Goal: Task Accomplishment & Management: Use online tool/utility

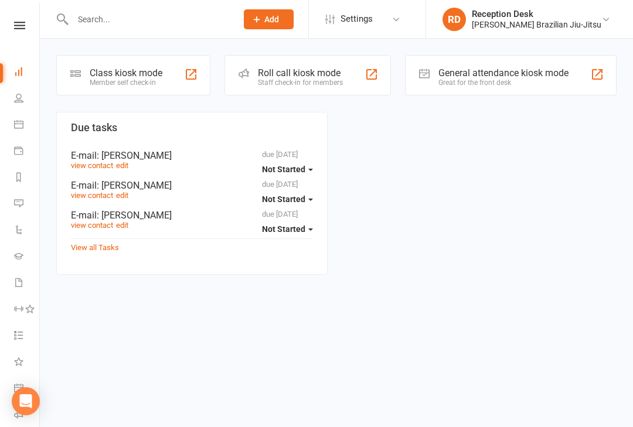
click at [155, 76] on div "Class kiosk mode" at bounding box center [126, 72] width 73 height 11
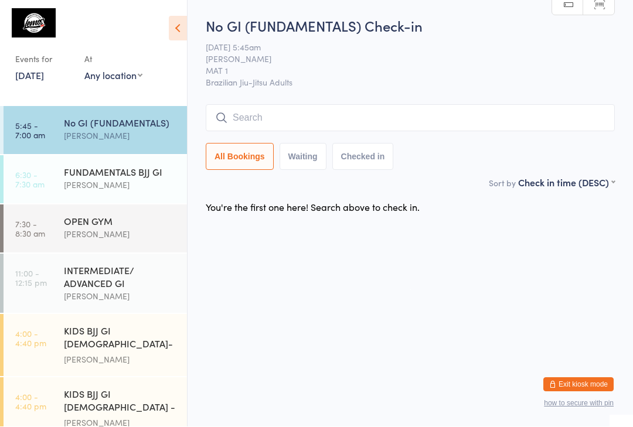
click at [266, 110] on input "search" at bounding box center [410, 118] width 409 height 27
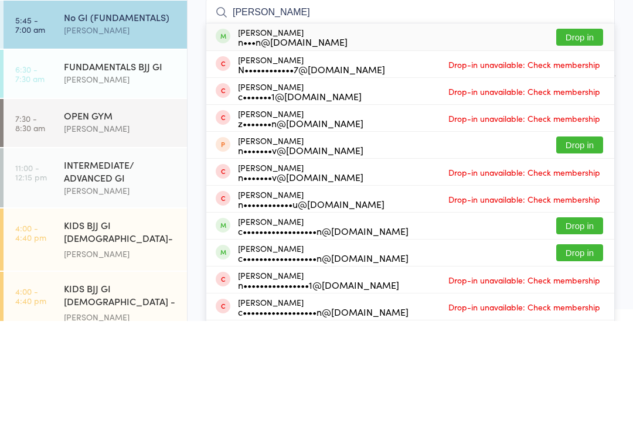
type input "[PERSON_NAME]"
click at [294, 143] on div "n•••n@[DOMAIN_NAME]" at bounding box center [293, 147] width 110 height 9
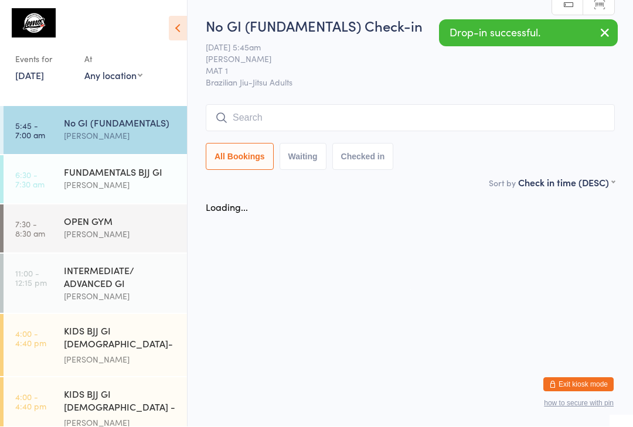
scroll to position [1, 0]
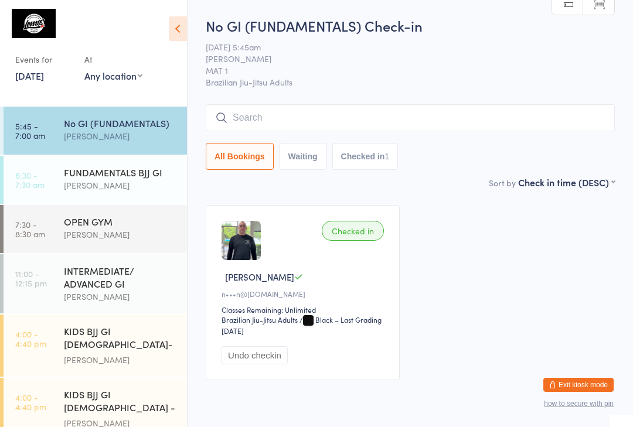
click at [454, 124] on input "search" at bounding box center [410, 117] width 409 height 27
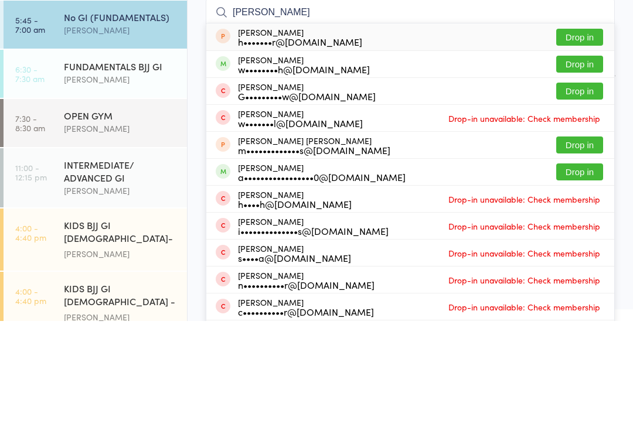
type input "Hugh"
click at [580, 162] on button "Drop in" at bounding box center [579, 170] width 47 height 17
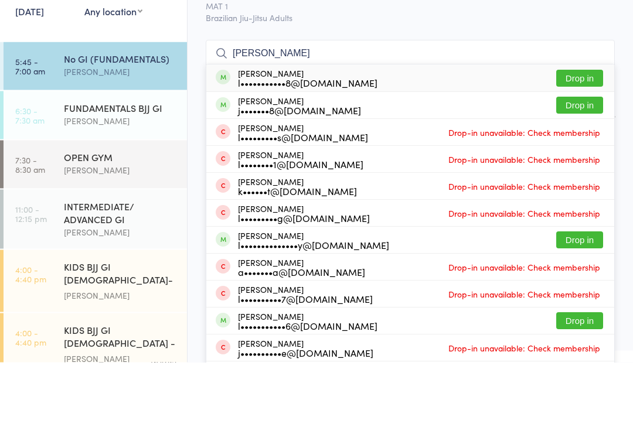
type input "Luke van"
click at [582, 135] on button "Drop in" at bounding box center [579, 143] width 47 height 17
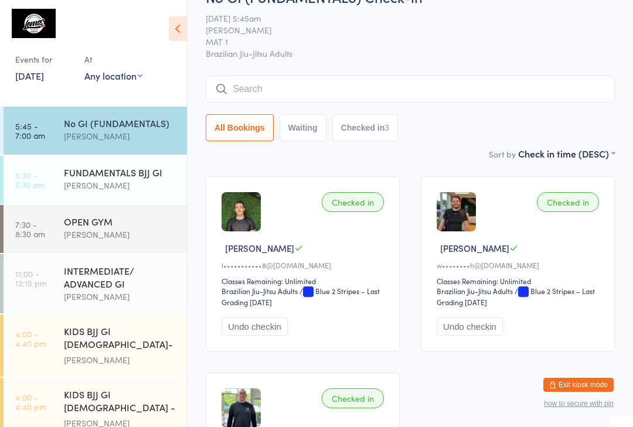
click at [308, 90] on input "search" at bounding box center [410, 89] width 409 height 27
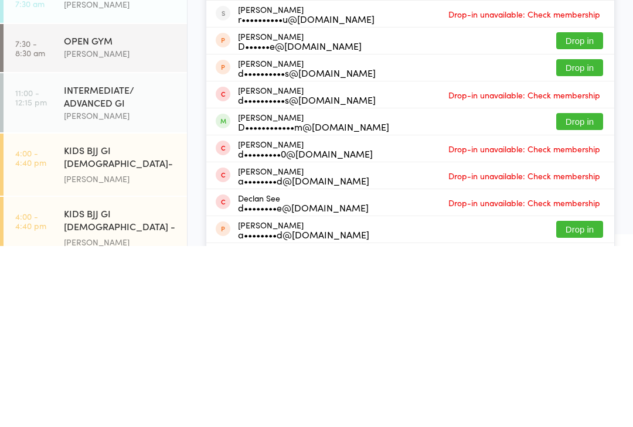
type input "Dean"
click at [577, 294] on button "Drop in" at bounding box center [579, 302] width 47 height 17
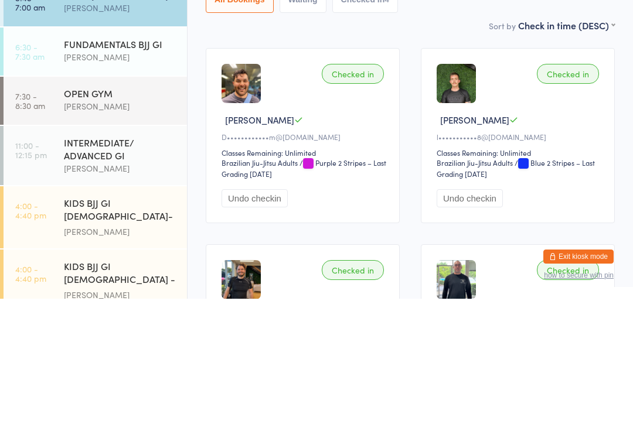
scroll to position [0, 0]
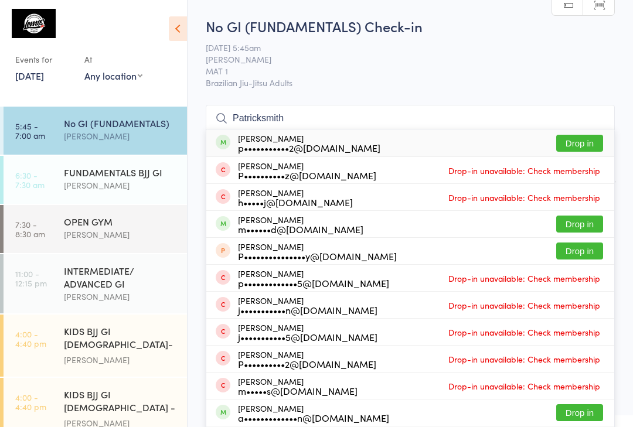
type input "Patricksmith"
click at [567, 147] on button "Drop in" at bounding box center [579, 143] width 47 height 17
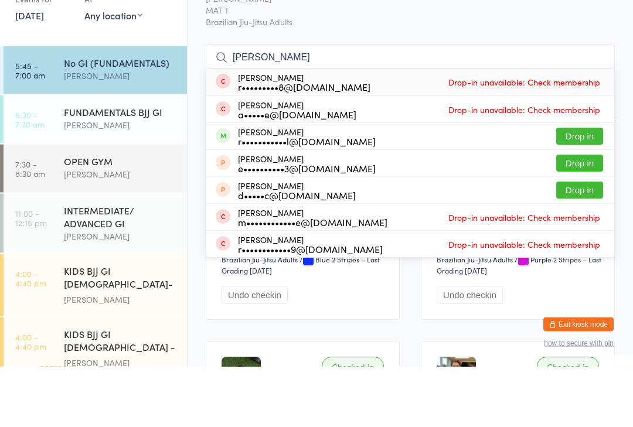
type input "Reggie"
click at [576, 189] on button "Drop in" at bounding box center [579, 197] width 47 height 17
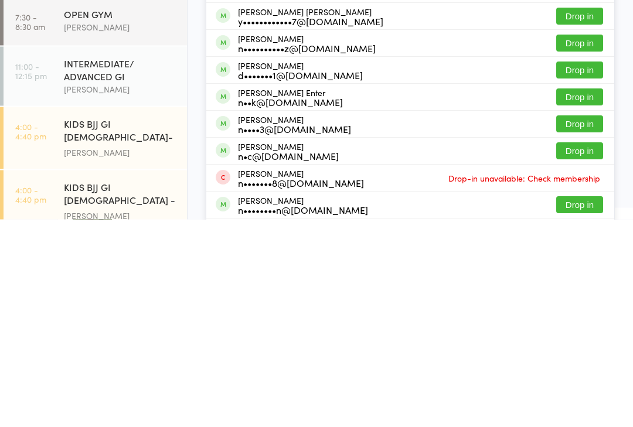
type input "Nichol"
click at [589, 351] on button "Drop in" at bounding box center [579, 359] width 47 height 17
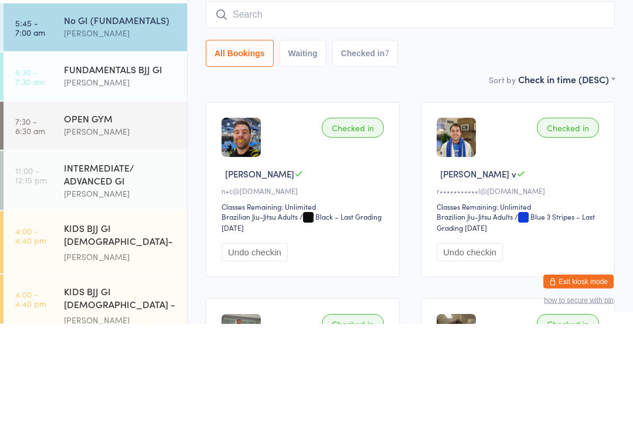
click at [107, 179] on div "Matheus Correia" at bounding box center [120, 185] width 113 height 13
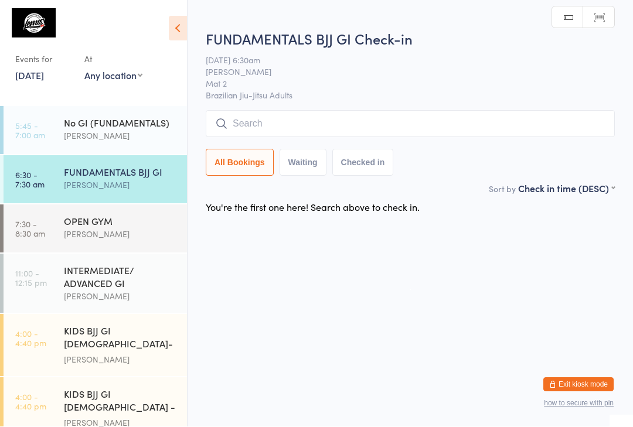
click at [309, 119] on input "search" at bounding box center [410, 124] width 409 height 27
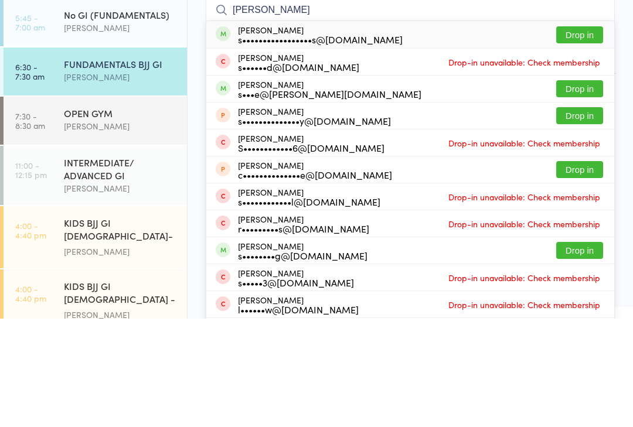
type input "Shane"
click at [571, 135] on button "Drop in" at bounding box center [579, 143] width 47 height 17
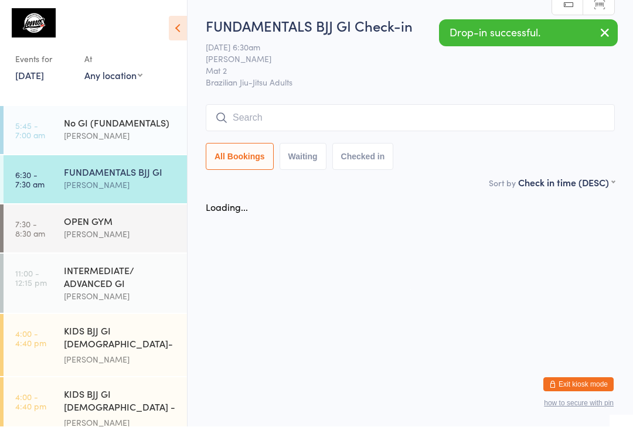
scroll to position [1, 0]
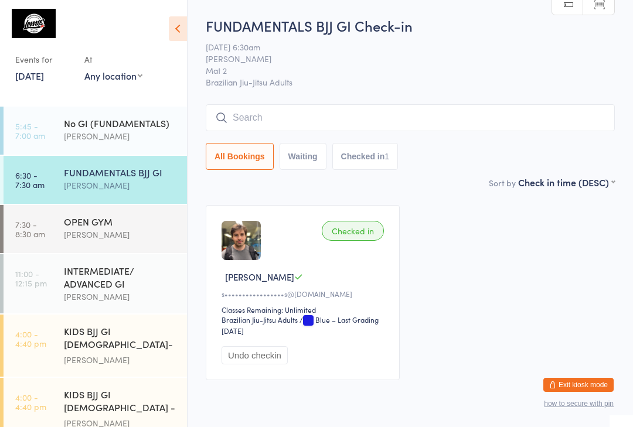
click at [303, 120] on input "search" at bounding box center [410, 117] width 409 height 27
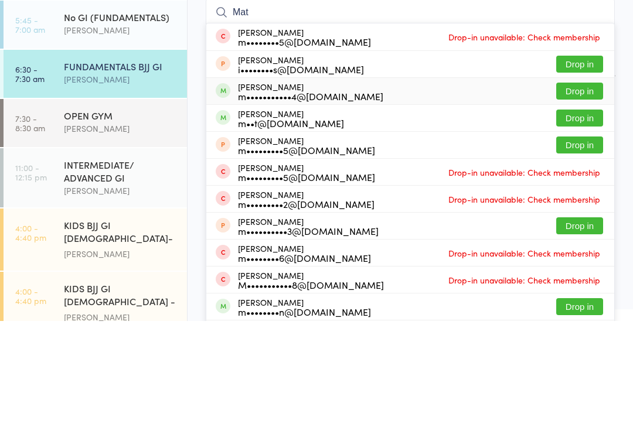
type input "Mat"
click at [309, 198] on div "m•••••••••••4@yahoo.com.au" at bounding box center [310, 202] width 145 height 9
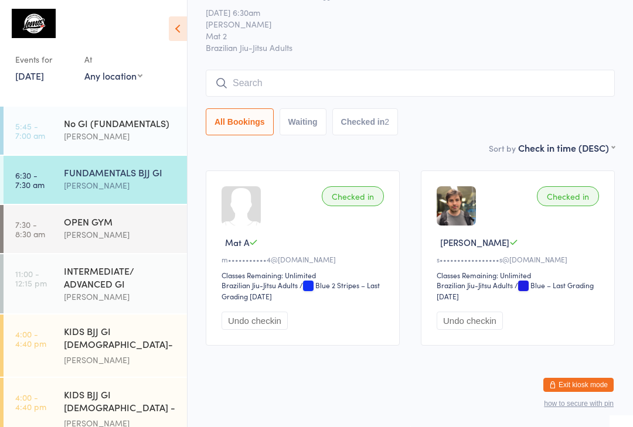
click at [419, 70] on input "search" at bounding box center [410, 83] width 409 height 27
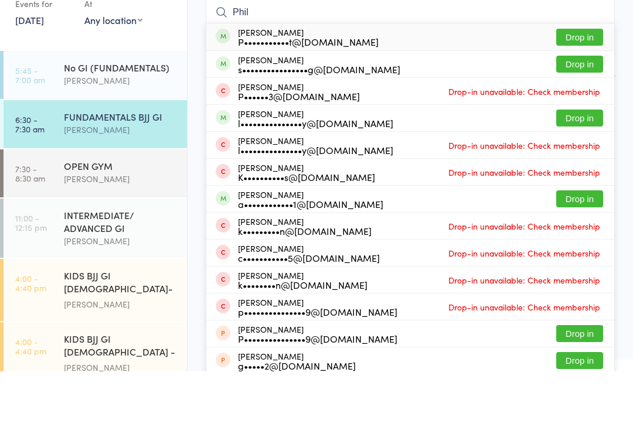
type input "Phil"
click at [592, 111] on button "Drop in" at bounding box center [579, 119] width 47 height 17
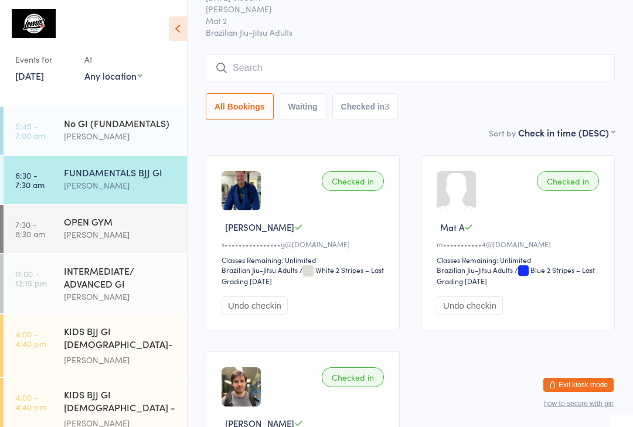
scroll to position [0, 0]
click at [125, 181] on div "Matheus Correia" at bounding box center [120, 185] width 113 height 13
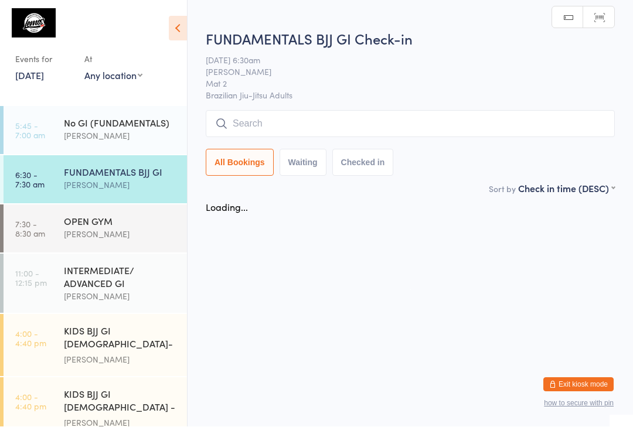
scroll to position [1, 0]
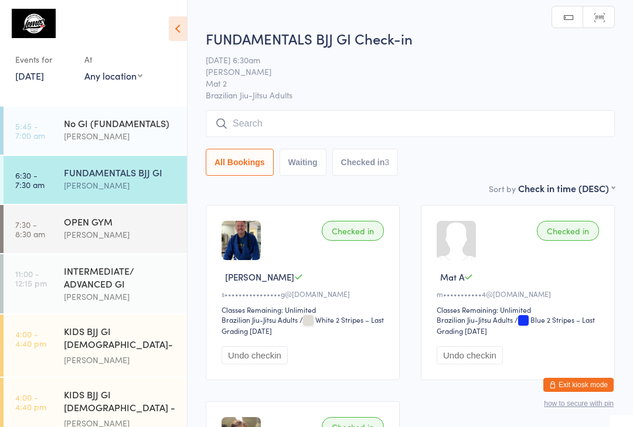
click at [324, 125] on input "search" at bounding box center [410, 123] width 409 height 27
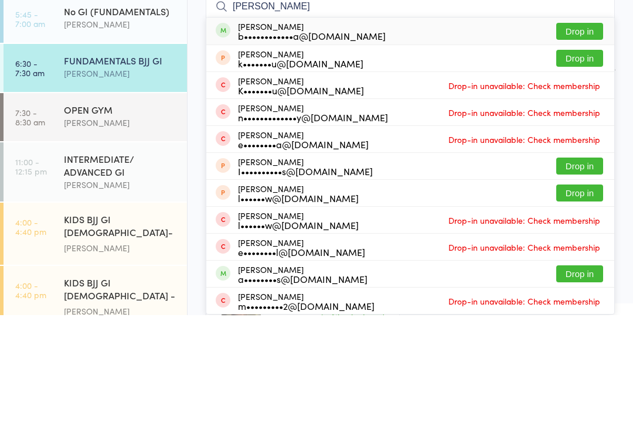
type input "Izabel"
click at [388, 130] on div "Izabela Oliveira Rocha b••••••••••••a@hotmail.com Drop in" at bounding box center [410, 143] width 408 height 27
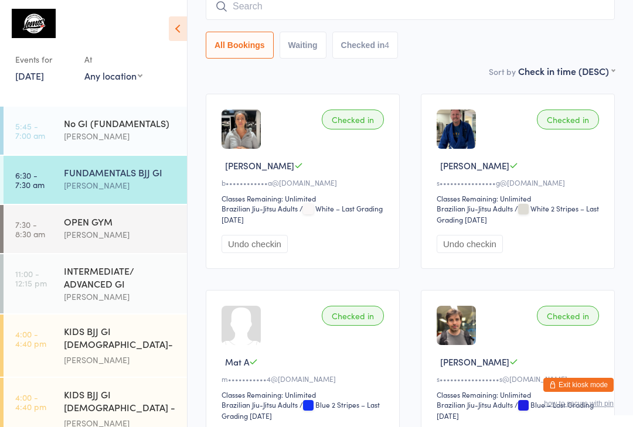
click at [235, 4] on input "search" at bounding box center [410, 6] width 409 height 27
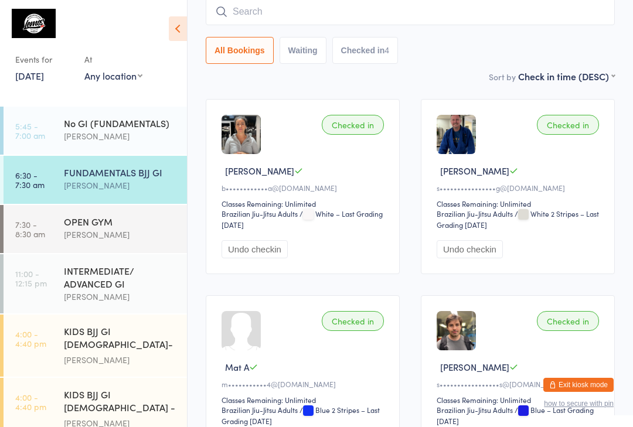
scroll to position [106, 0]
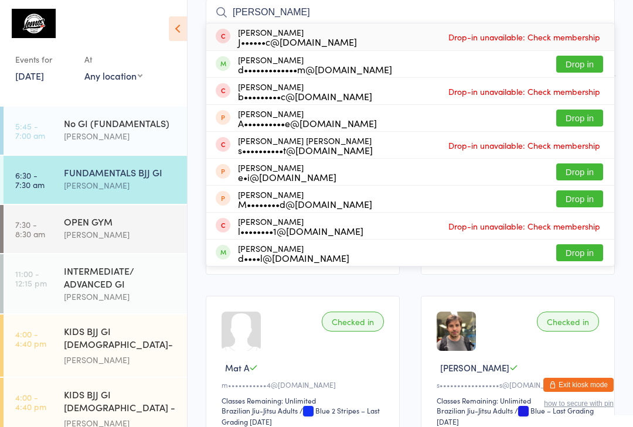
type input "Boyd"
click at [576, 60] on button "Drop in" at bounding box center [579, 64] width 47 height 17
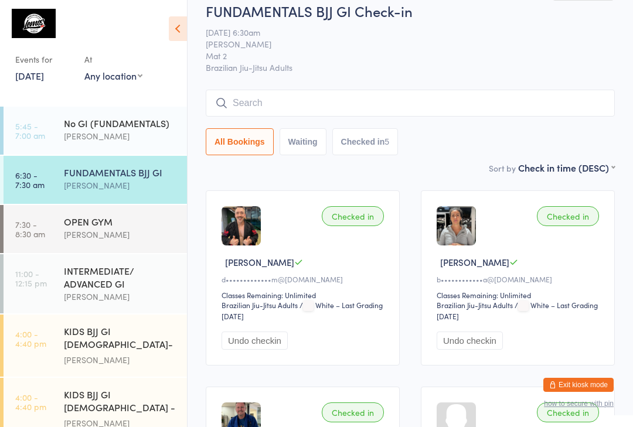
scroll to position [0, 0]
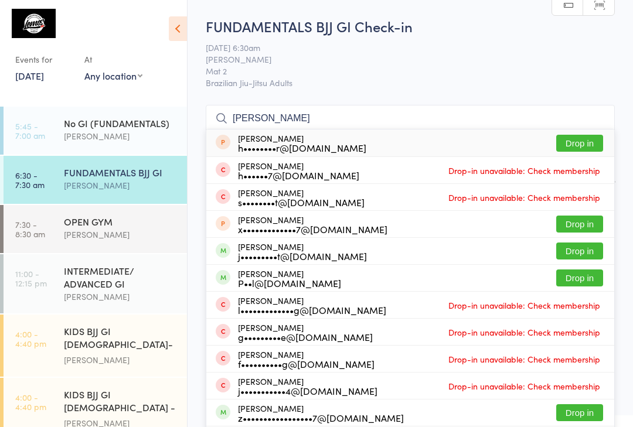
type input "Xavier"
click at [588, 246] on button "Drop in" at bounding box center [579, 251] width 47 height 17
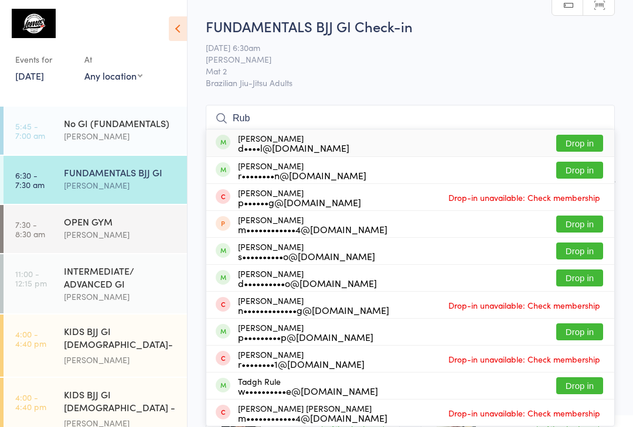
type input "Rub"
click at [583, 170] on button "Drop in" at bounding box center [579, 170] width 47 height 17
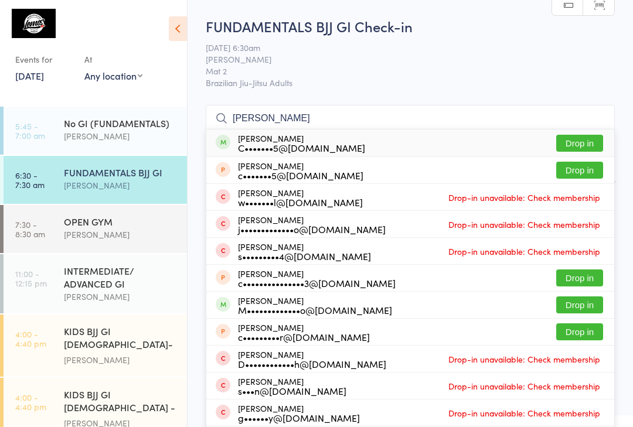
type input "Colwell"
click at [584, 142] on button "Drop in" at bounding box center [579, 143] width 47 height 17
